Goal: Use online tool/utility: Utilize a website feature to perform a specific function

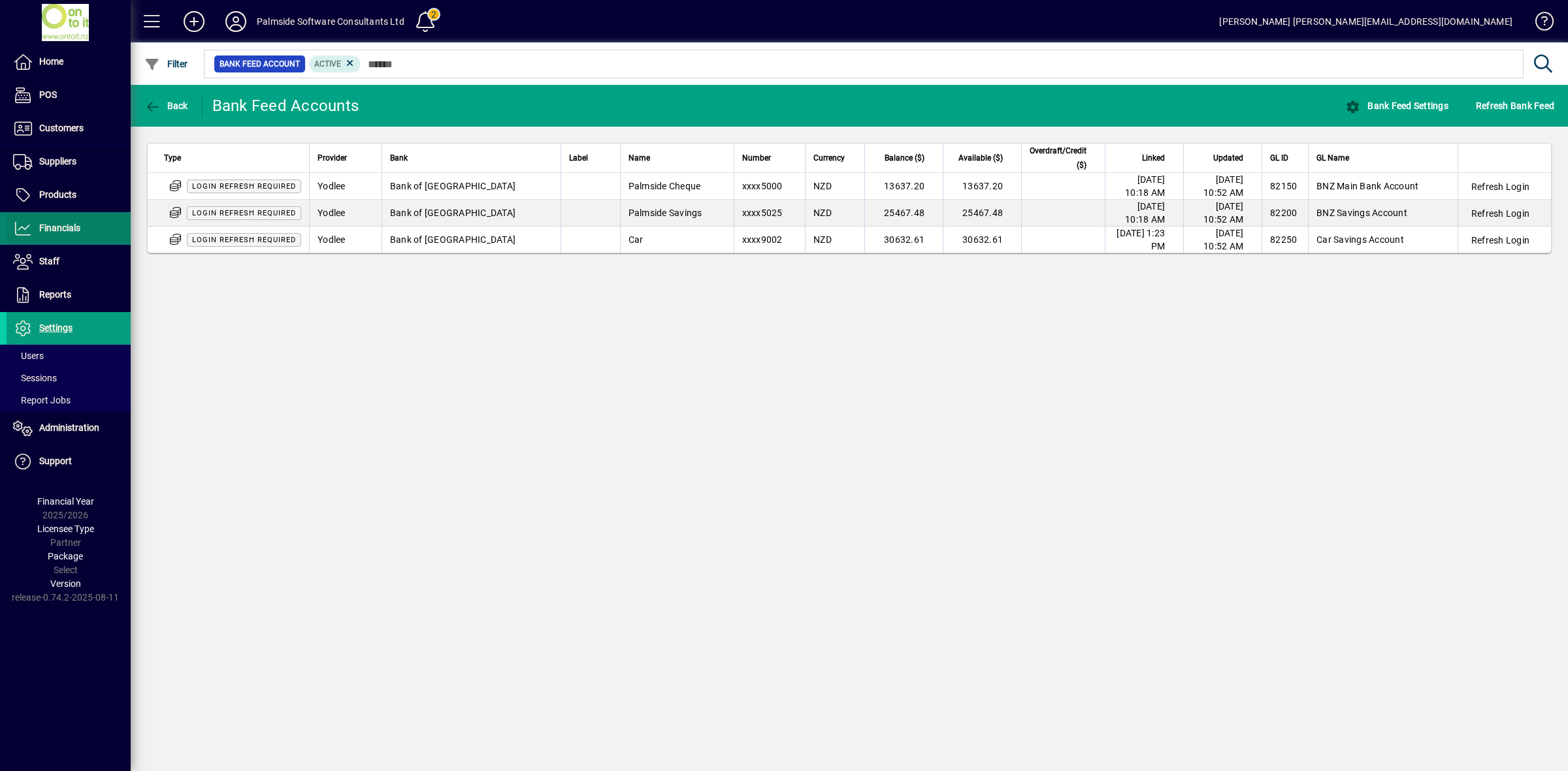
click at [54, 231] on span "Financials" at bounding box center [59, 228] width 41 height 11
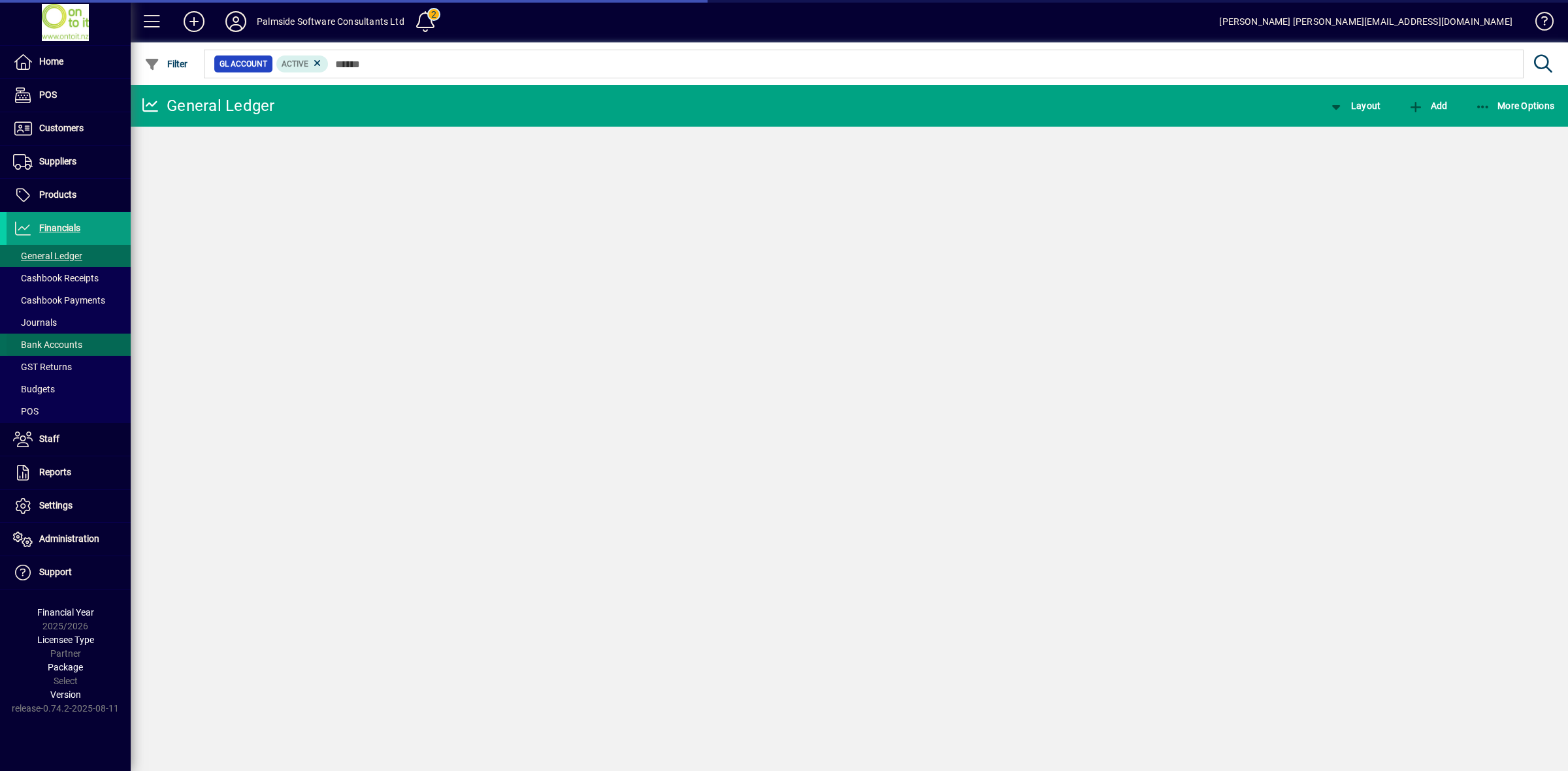
click at [59, 343] on span "Bank Accounts" at bounding box center [47, 345] width 69 height 11
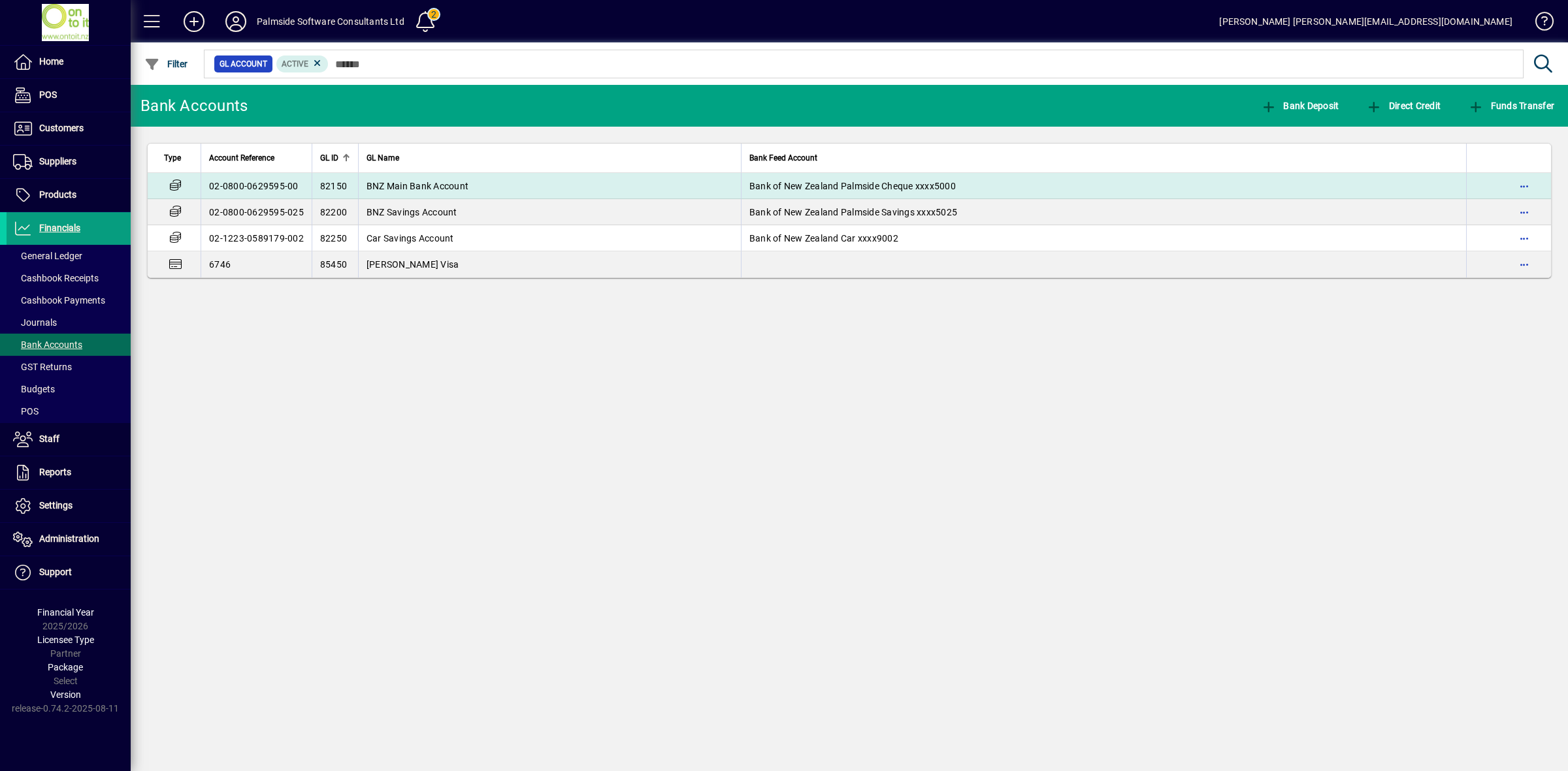
click at [468, 184] on td "BNZ Main Bank Account" at bounding box center [549, 186] width 382 height 26
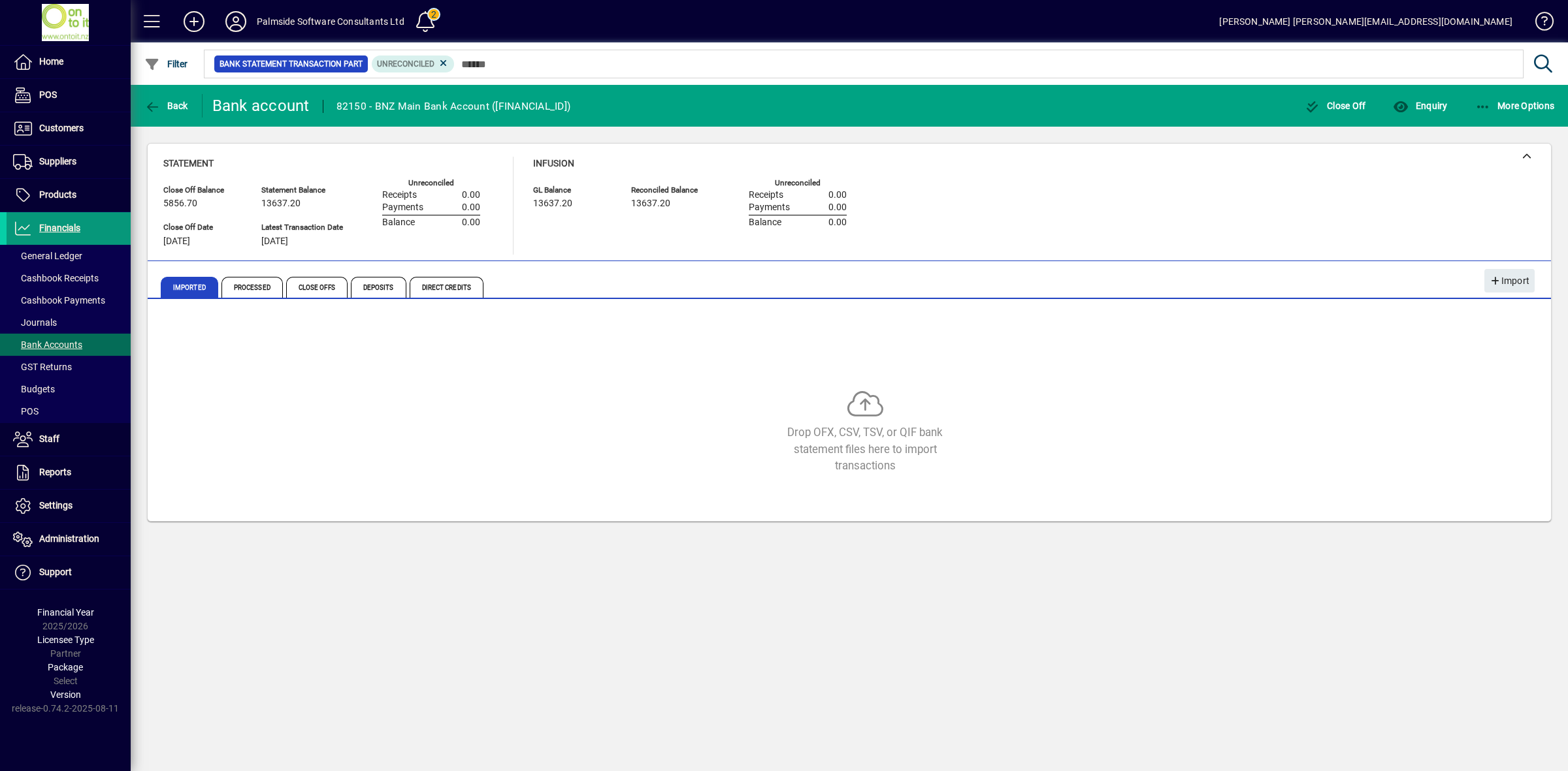
click at [68, 222] on span "Financials" at bounding box center [43, 228] width 74 height 15
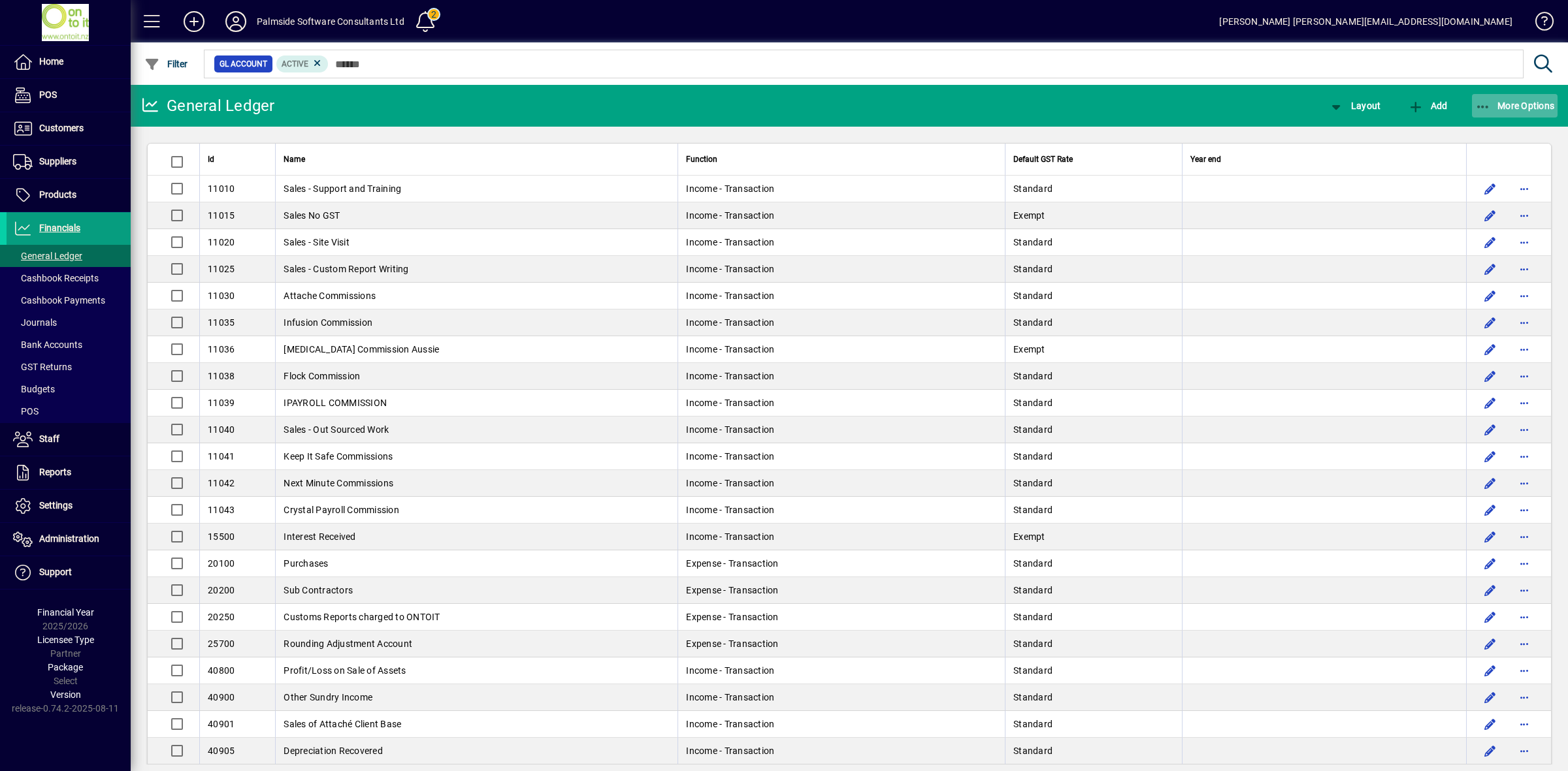
click at [1511, 108] on span "More Options" at bounding box center [1515, 106] width 80 height 11
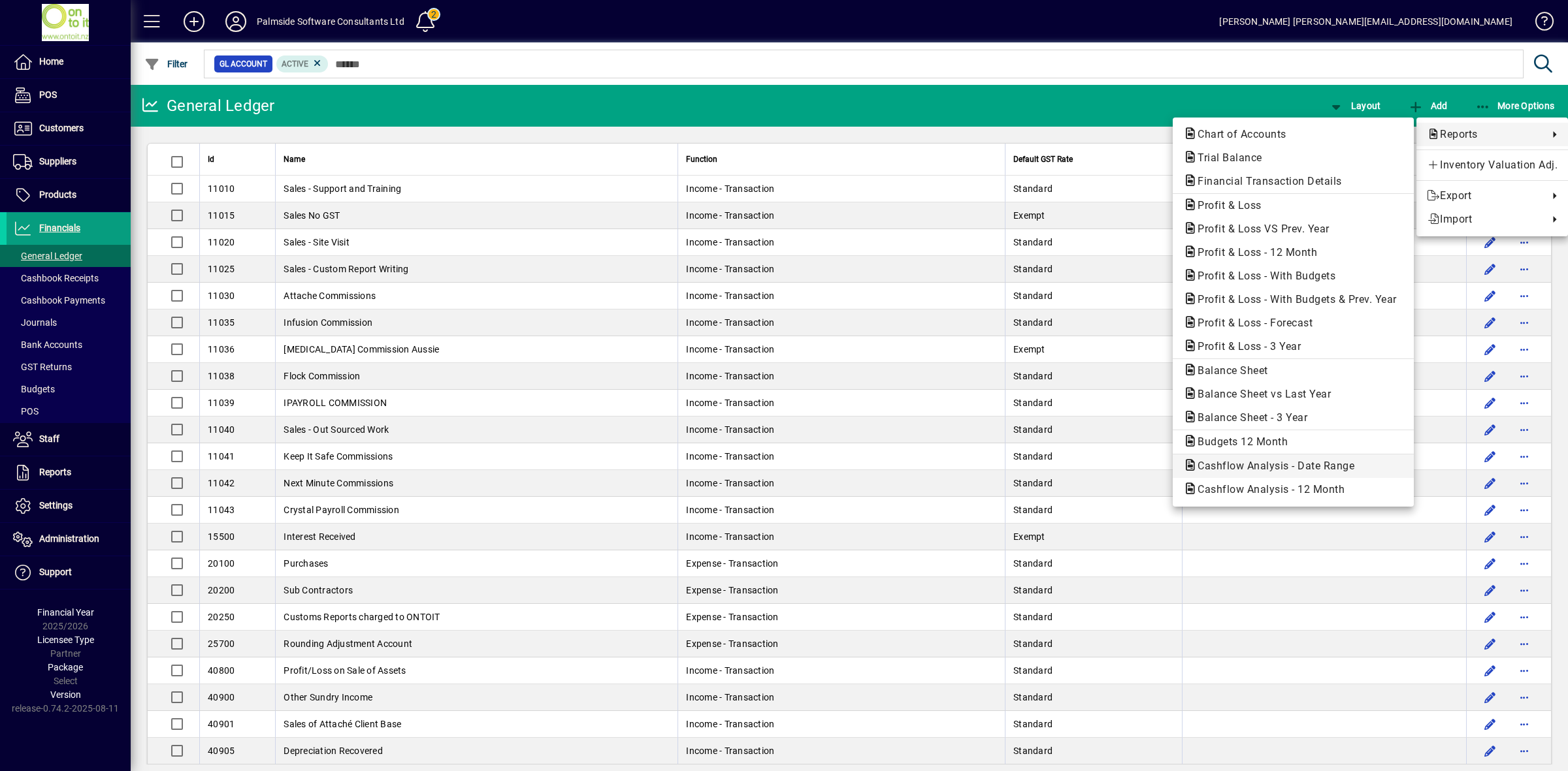
click at [1259, 462] on span "Cashflow Analysis - Date Range" at bounding box center [1272, 466] width 178 height 13
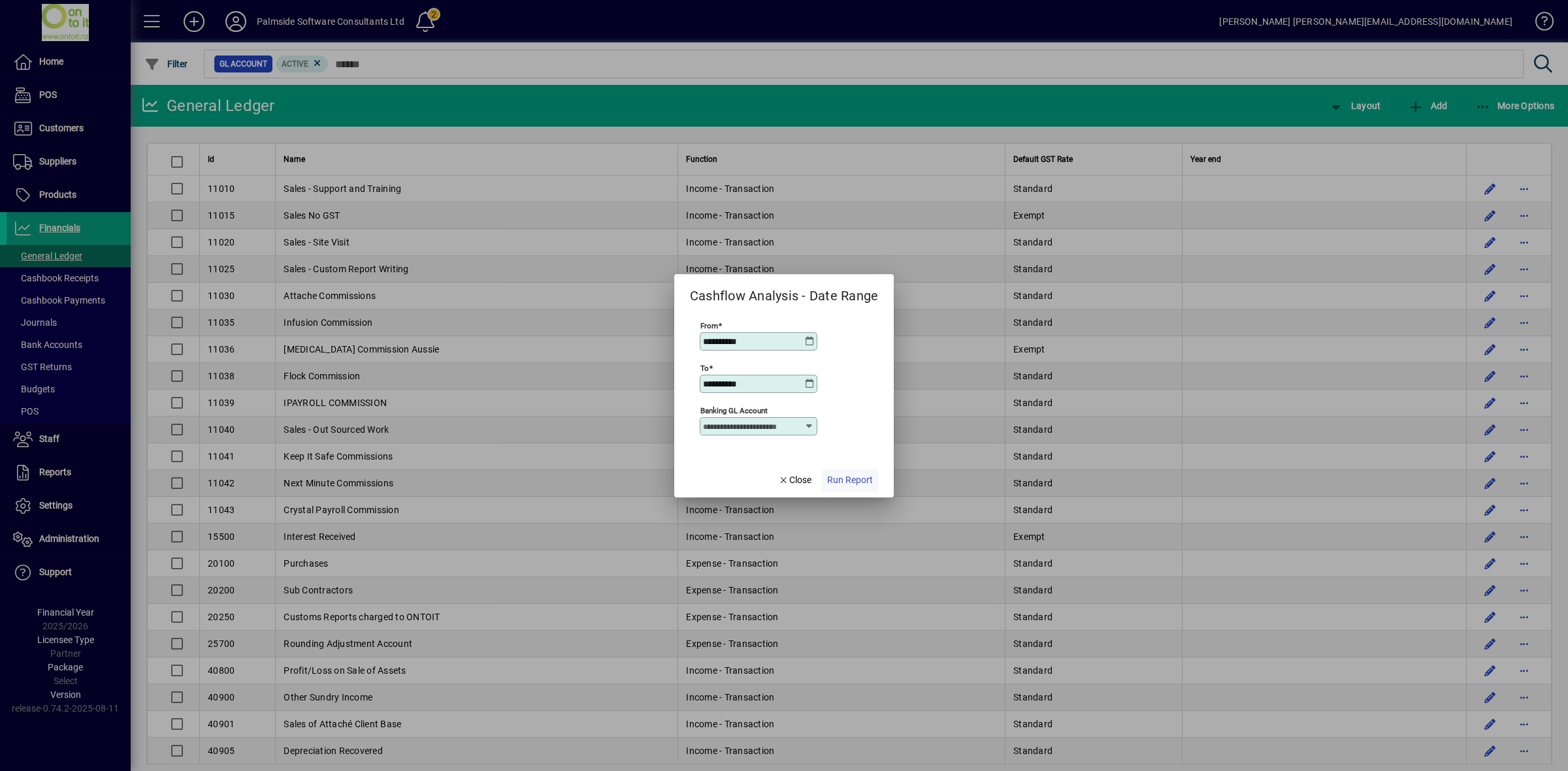
click at [841, 485] on span "Run Report" at bounding box center [849, 479] width 45 height 14
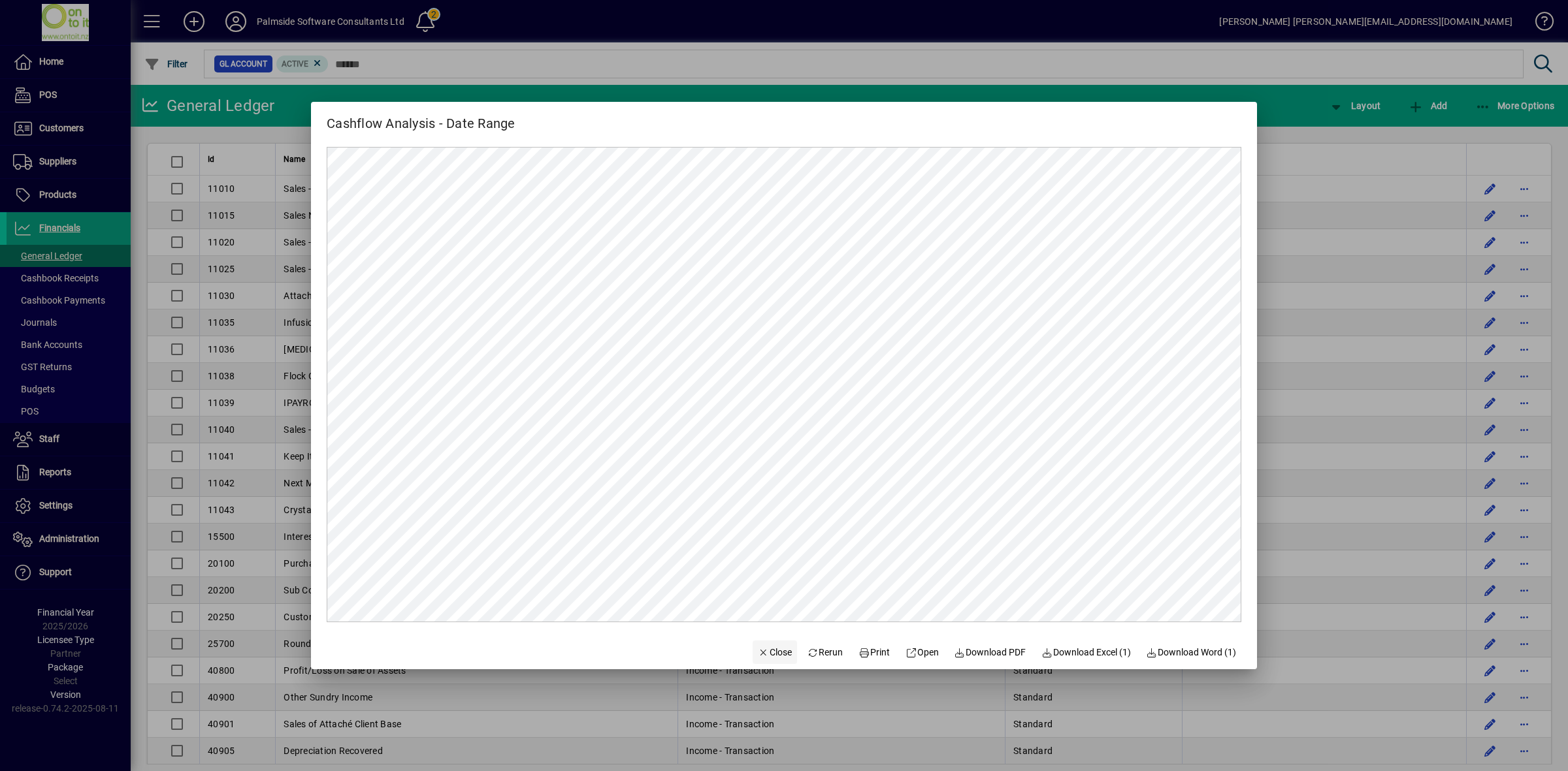
click at [776, 653] on span "Close" at bounding box center [774, 652] width 34 height 14
